Goal: Task Accomplishment & Management: Manage account settings

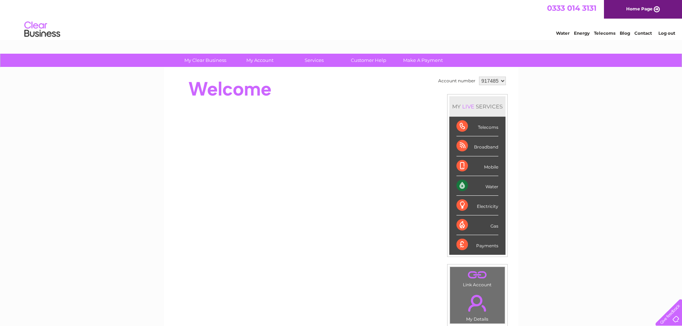
click at [462, 183] on div "Water" at bounding box center [478, 186] width 42 height 20
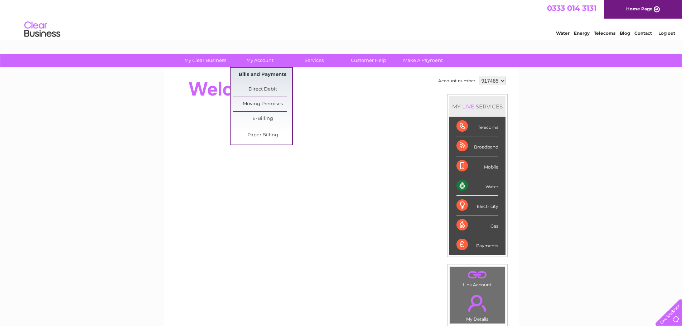
click at [266, 73] on link "Bills and Payments" at bounding box center [262, 75] width 59 height 14
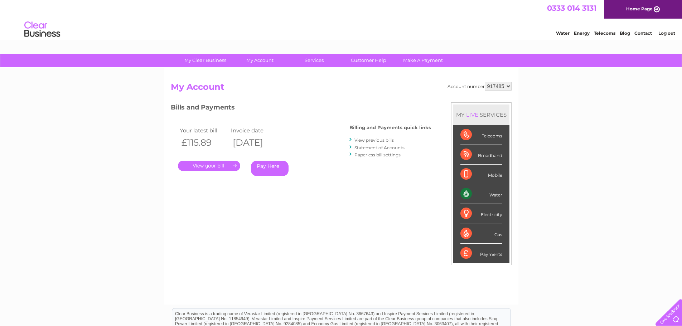
click at [211, 162] on link "." at bounding box center [209, 166] width 62 height 10
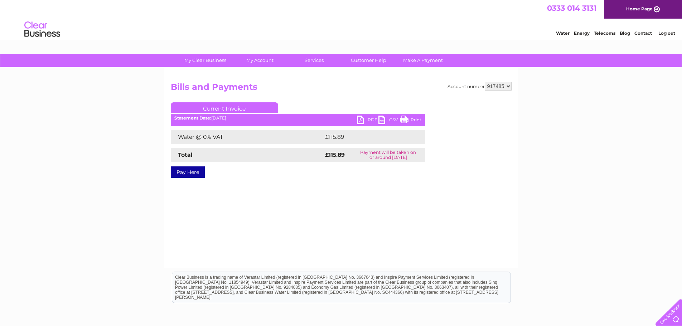
click at [361, 117] on link "PDF" at bounding box center [367, 121] width 21 height 10
click at [370, 117] on link "PDF" at bounding box center [367, 121] width 21 height 10
click at [410, 117] on link "Print" at bounding box center [410, 121] width 21 height 10
click at [359, 119] on link "PDF" at bounding box center [367, 121] width 21 height 10
